Goal: Check status

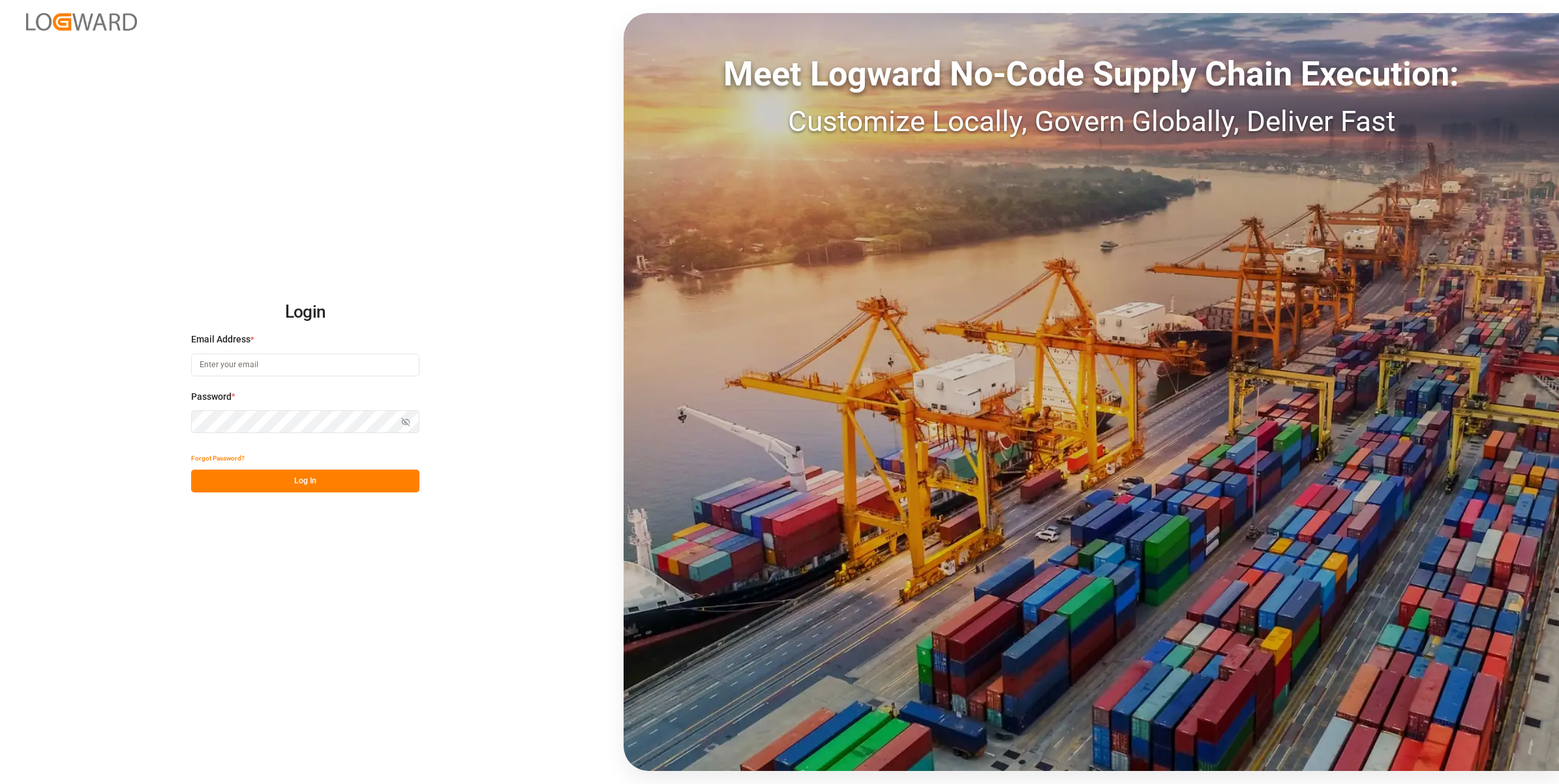
type input "[EMAIL_ADDRESS][DOMAIN_NAME]"
click at [287, 481] on button "Log In" at bounding box center [305, 481] width 228 height 23
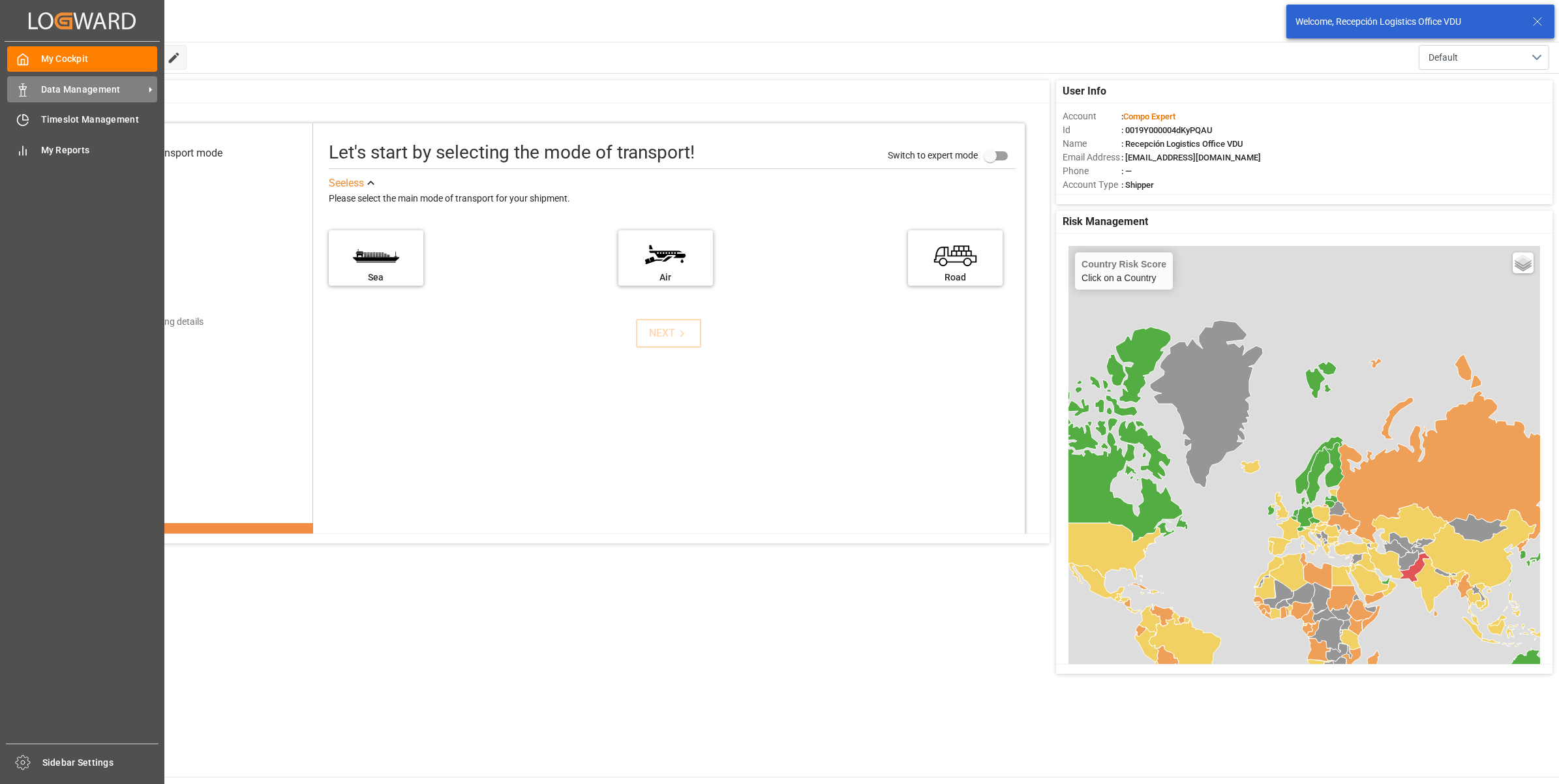
click at [41, 93] on span "Data Management" at bounding box center [93, 90] width 103 height 14
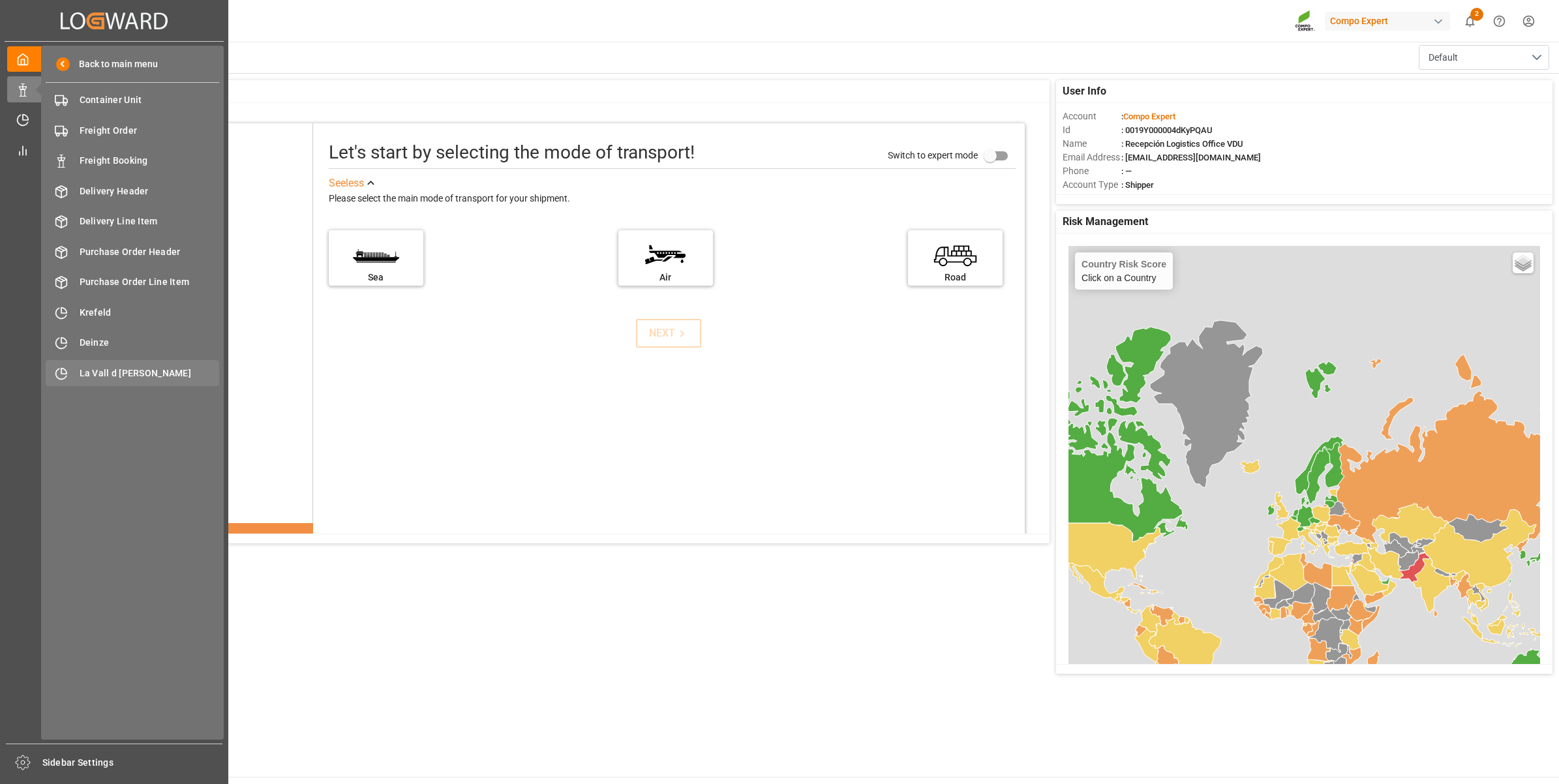
click at [112, 365] on div "La Vall d Uixo [GEOGRAPHIC_DATA]" at bounding box center [132, 373] width 173 height 25
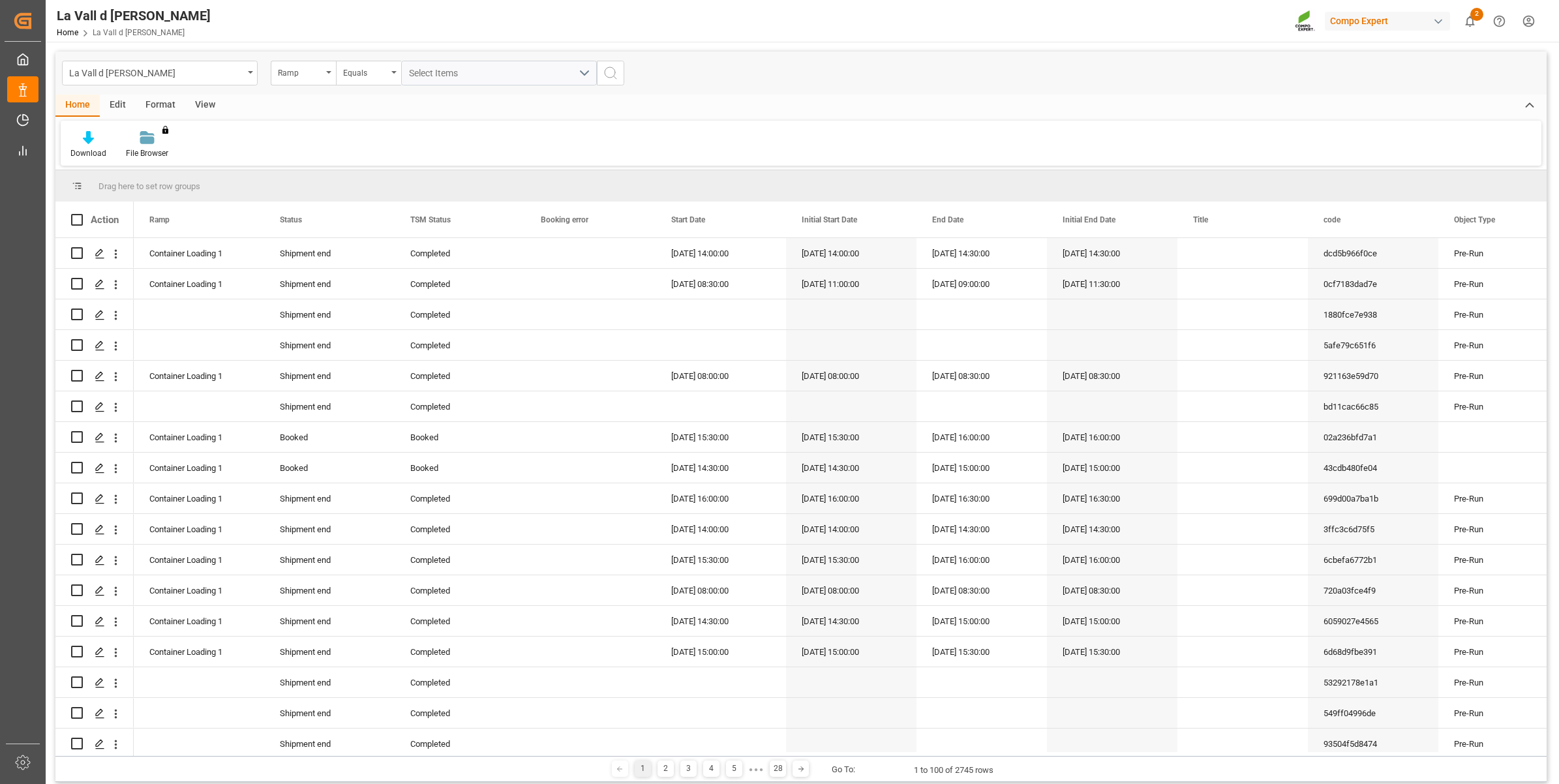
click at [208, 106] on div "View" at bounding box center [204, 106] width 40 height 22
click at [150, 144] on div "Standard Templates" at bounding box center [148, 144] width 84 height 29
click at [184, 182] on div "VDU Overview Carretileros" at bounding box center [183, 184] width 114 height 14
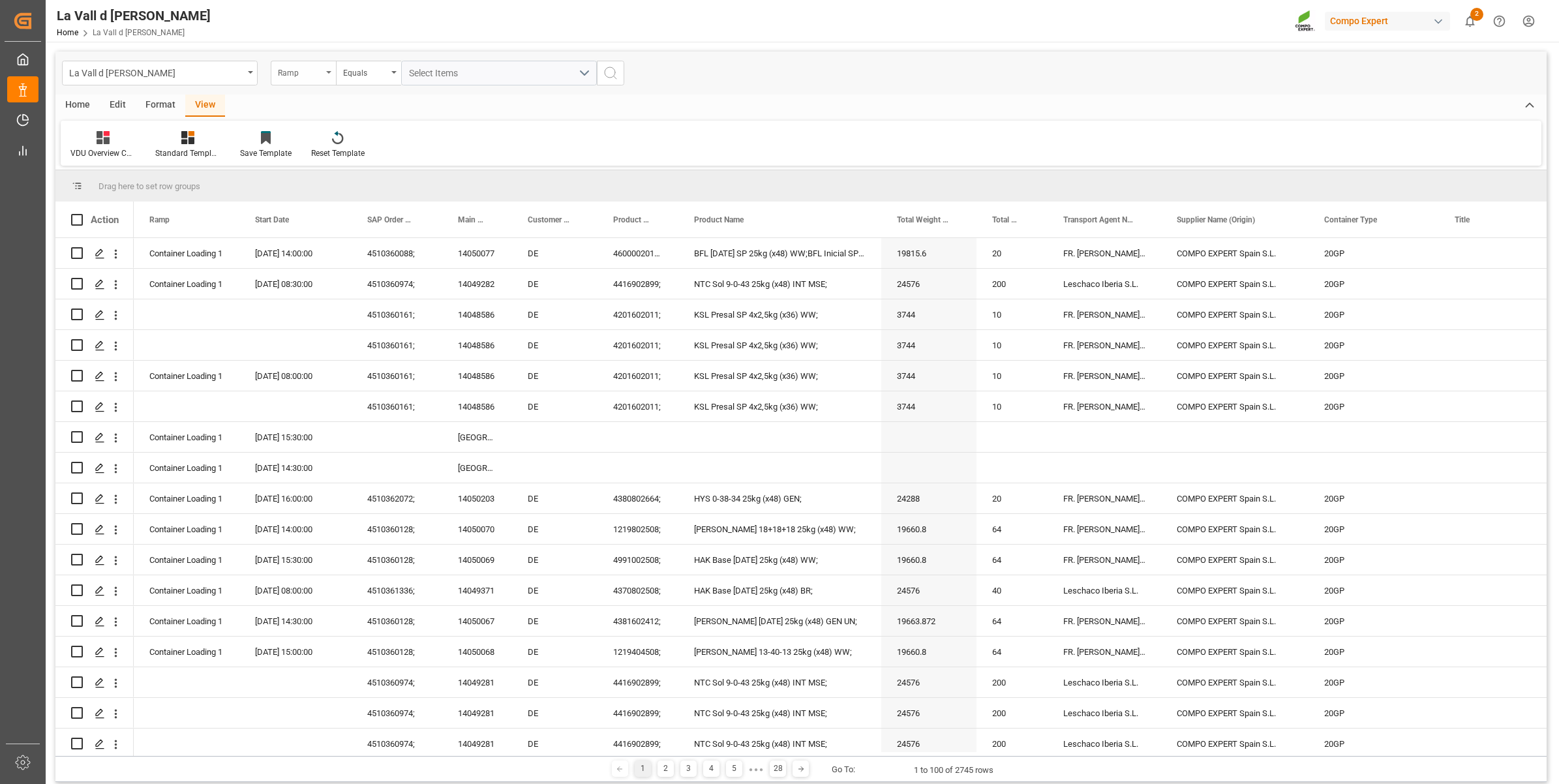
click at [293, 68] on div "Ramp" at bounding box center [300, 72] width 45 height 15
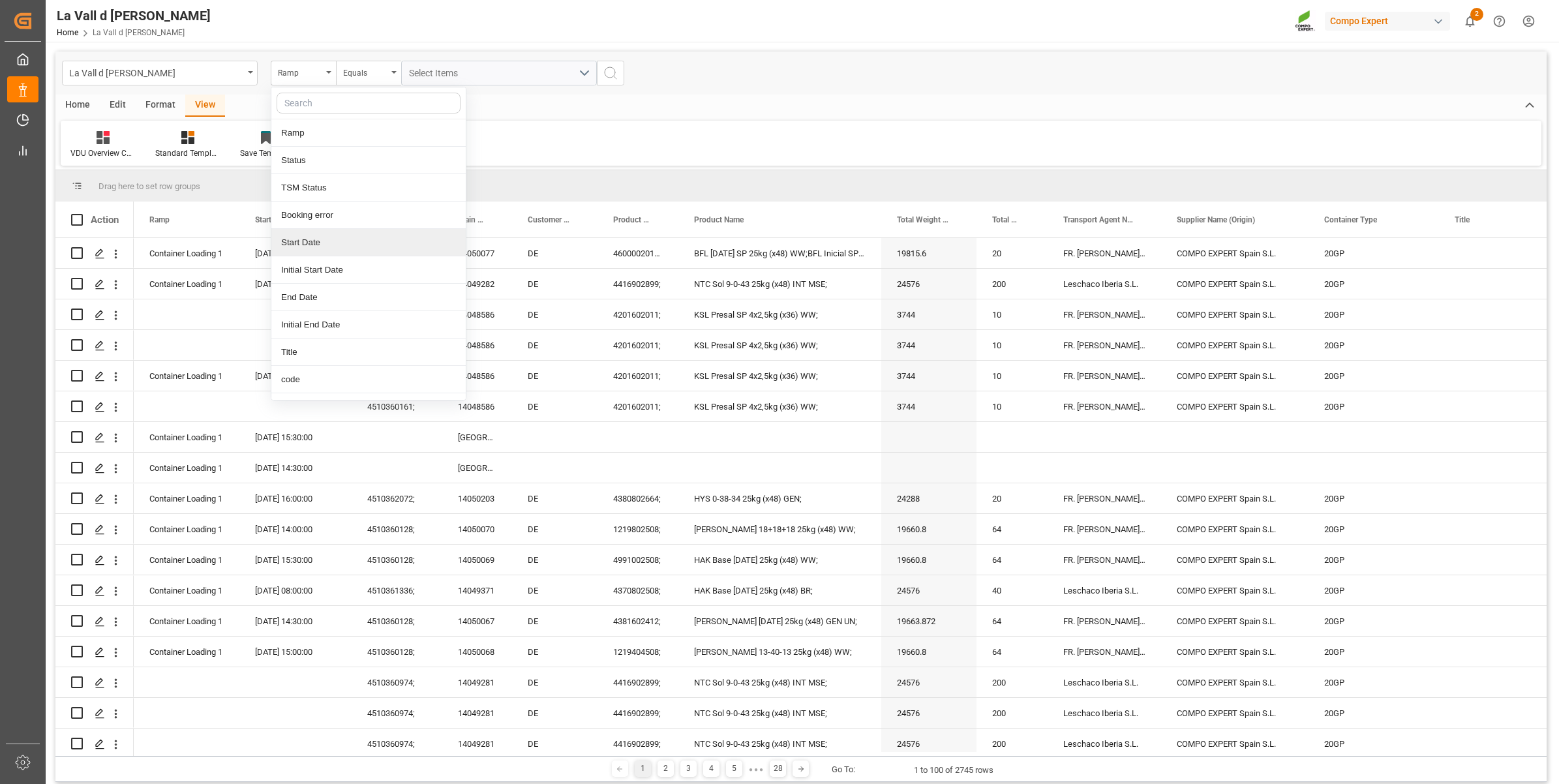
drag, startPoint x: 308, startPoint y: 233, endPoint x: 336, endPoint y: 193, distance: 48.8
click at [308, 231] on div "Start Date" at bounding box center [368, 242] width 194 height 27
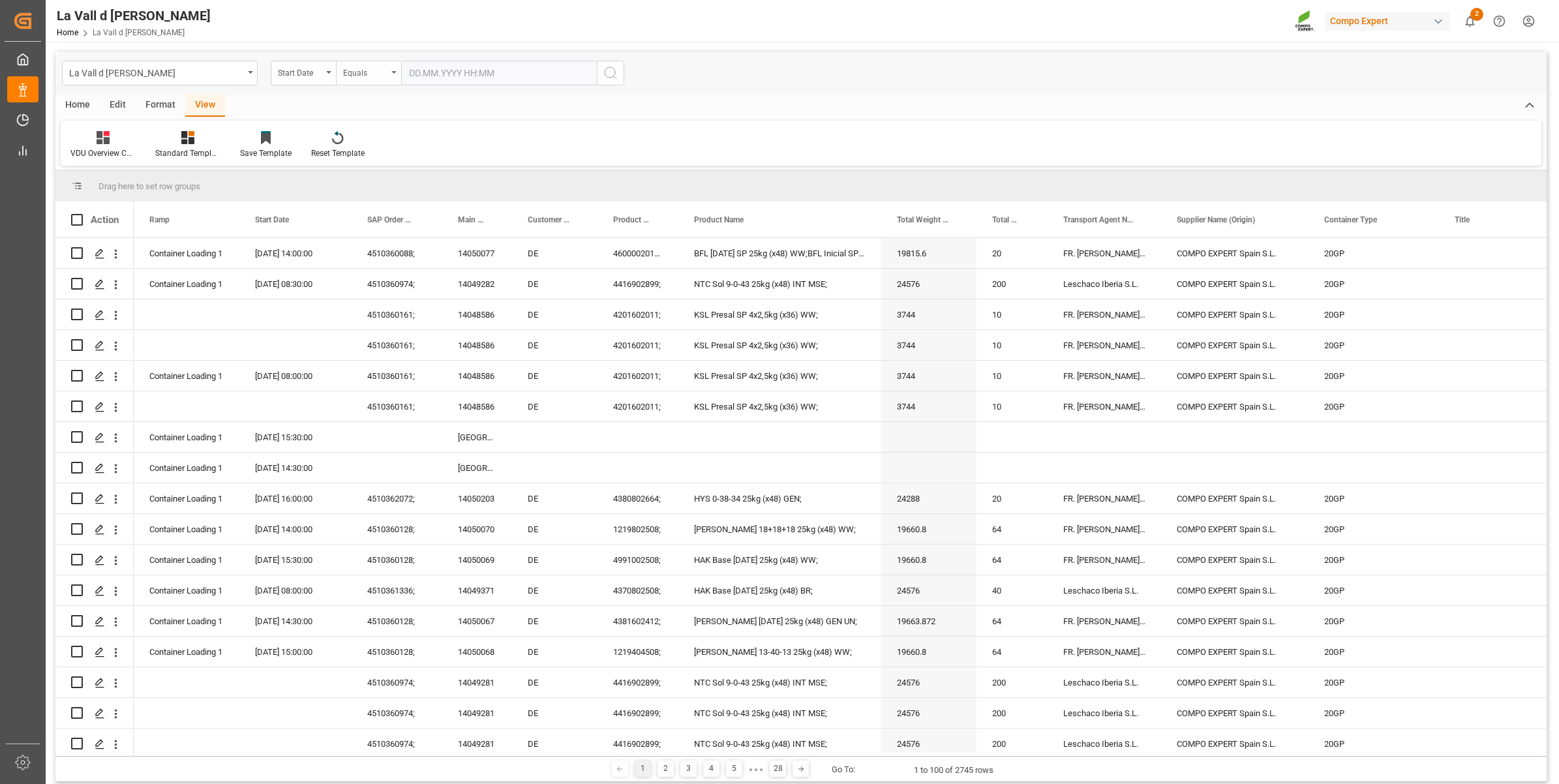
click at [366, 74] on div "Equals" at bounding box center [365, 72] width 45 height 15
drag, startPoint x: 357, startPoint y: 242, endPoint x: 409, endPoint y: 178, distance: 82.5
click at [359, 235] on div "In range" at bounding box center [433, 242] width 194 height 27
click at [448, 76] on input "text" at bounding box center [450, 73] width 98 height 24
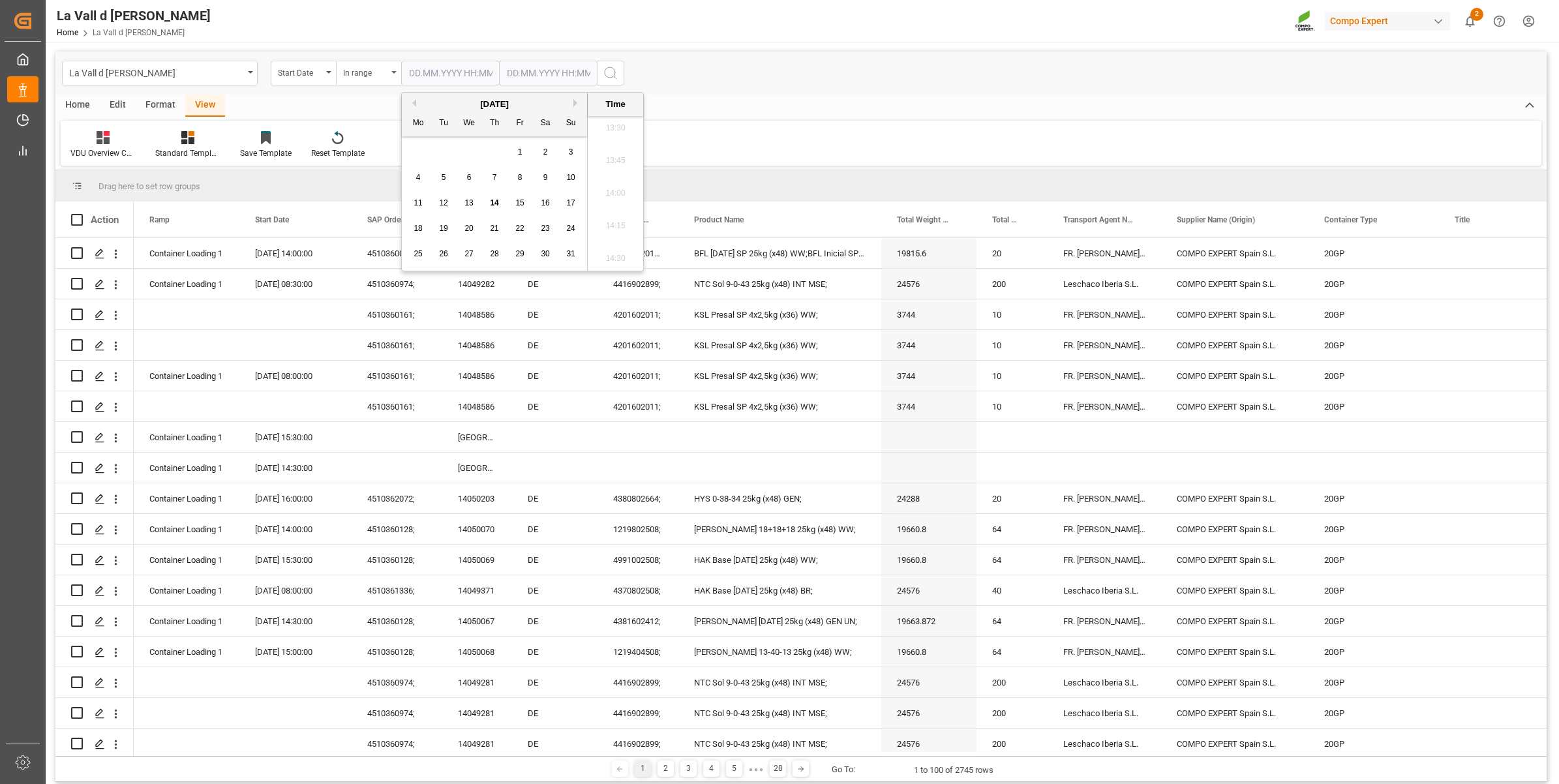
drag, startPoint x: 417, startPoint y: 226, endPoint x: 428, endPoint y: 210, distance: 19.4
click at [417, 224] on span "18" at bounding box center [418, 228] width 8 height 9
type input "[DATE] 00:00"
drag, startPoint x: 522, startPoint y: 73, endPoint x: 477, endPoint y: 133, distance: 75.0
click at [499, 73] on input "text" at bounding box center [450, 73] width 98 height 24
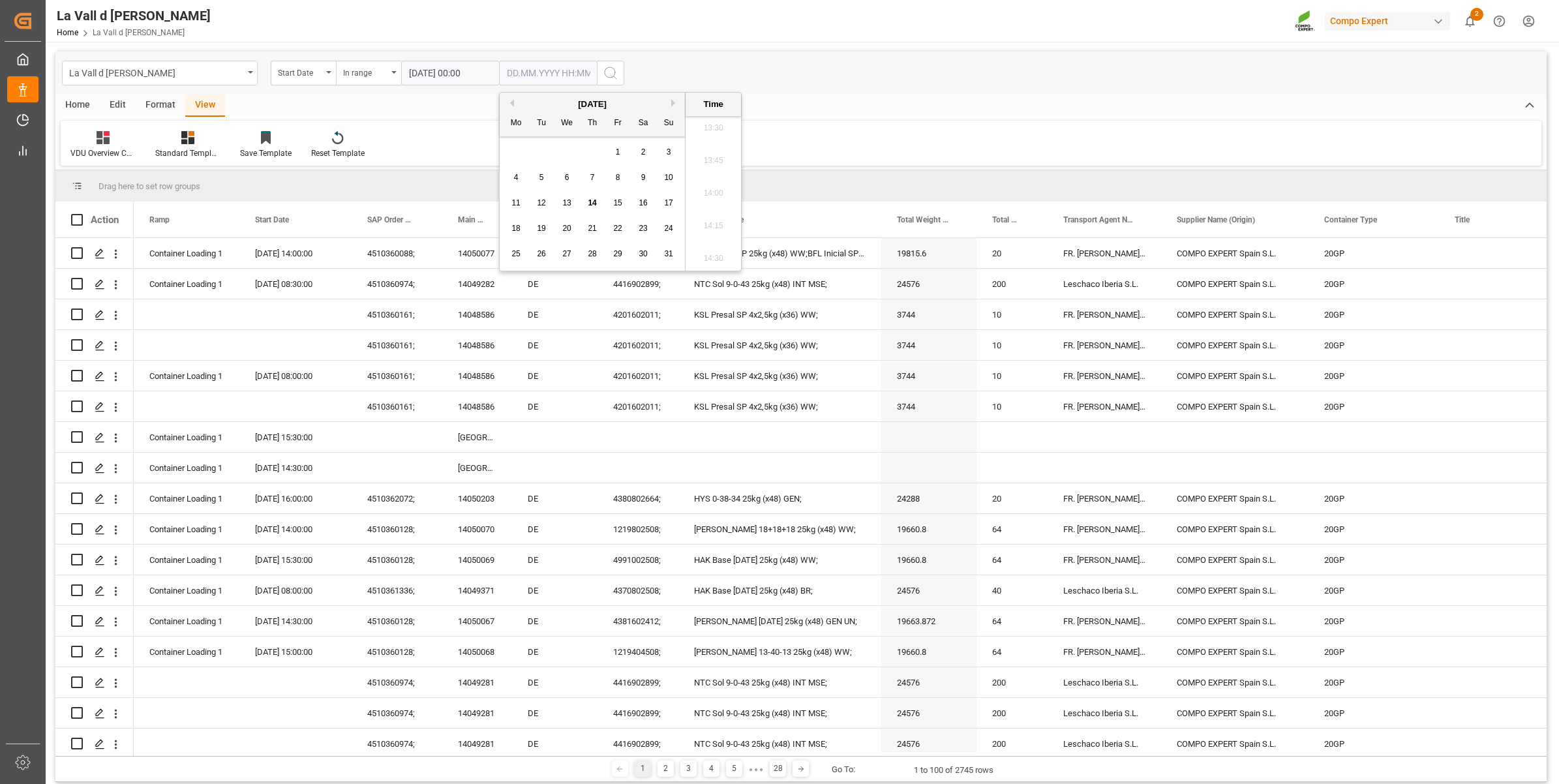
click at [512, 226] on span "18" at bounding box center [515, 228] width 8 height 9
type input "[DATE] 00:00"
click at [606, 66] on icon "search button" at bounding box center [610, 73] width 16 height 16
